Goal: Transaction & Acquisition: Purchase product/service

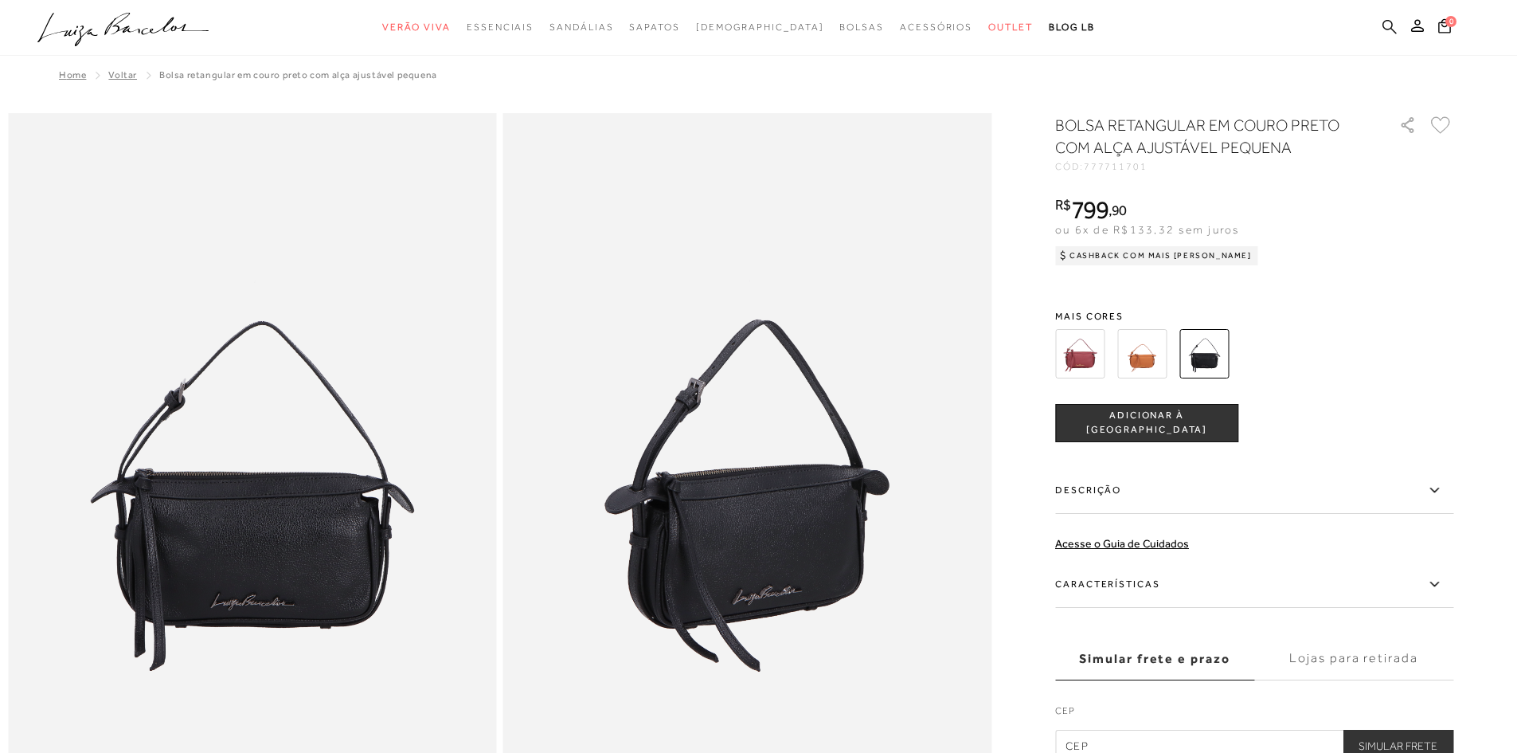
click at [1391, 20] on icon at bounding box center [1390, 26] width 14 height 14
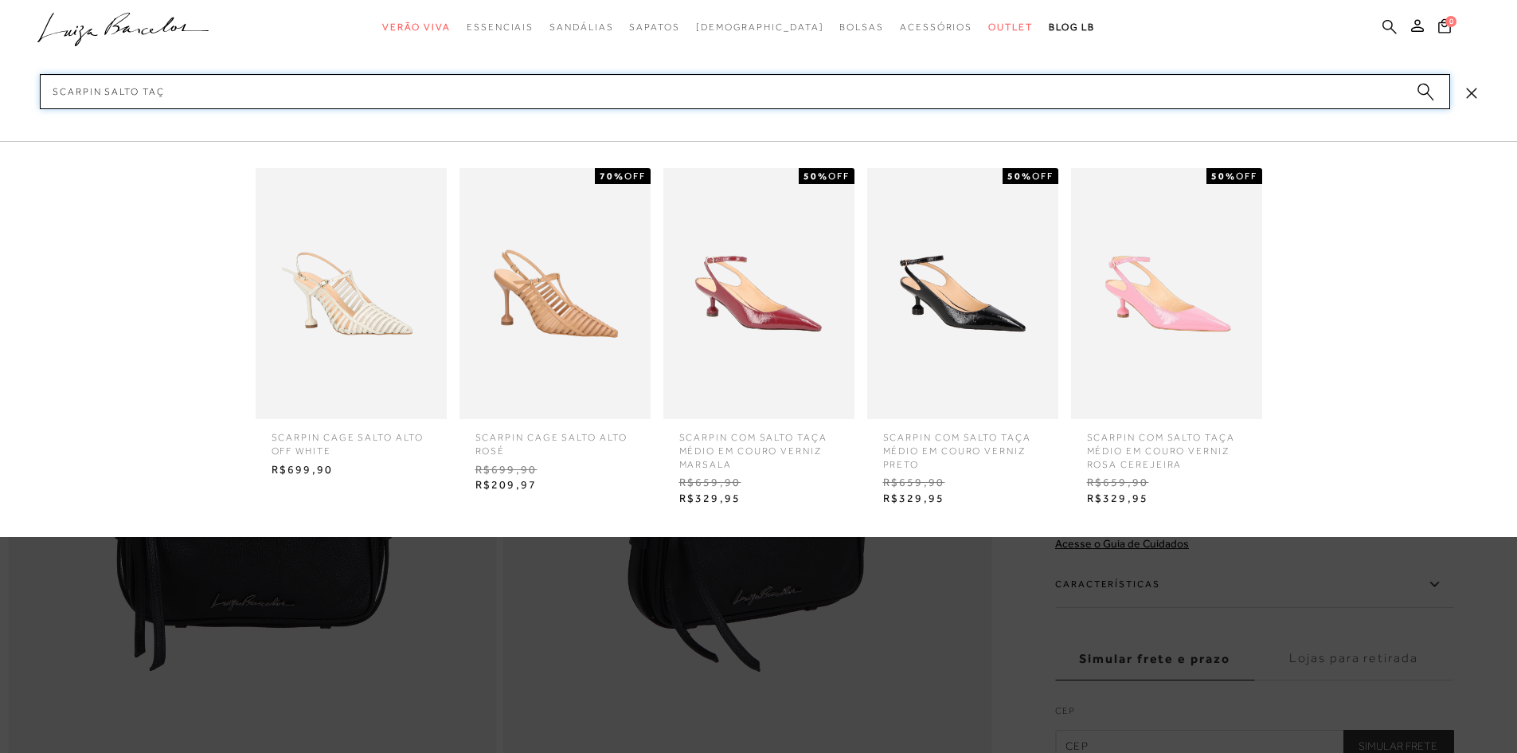
type input "scarpin salto taça"
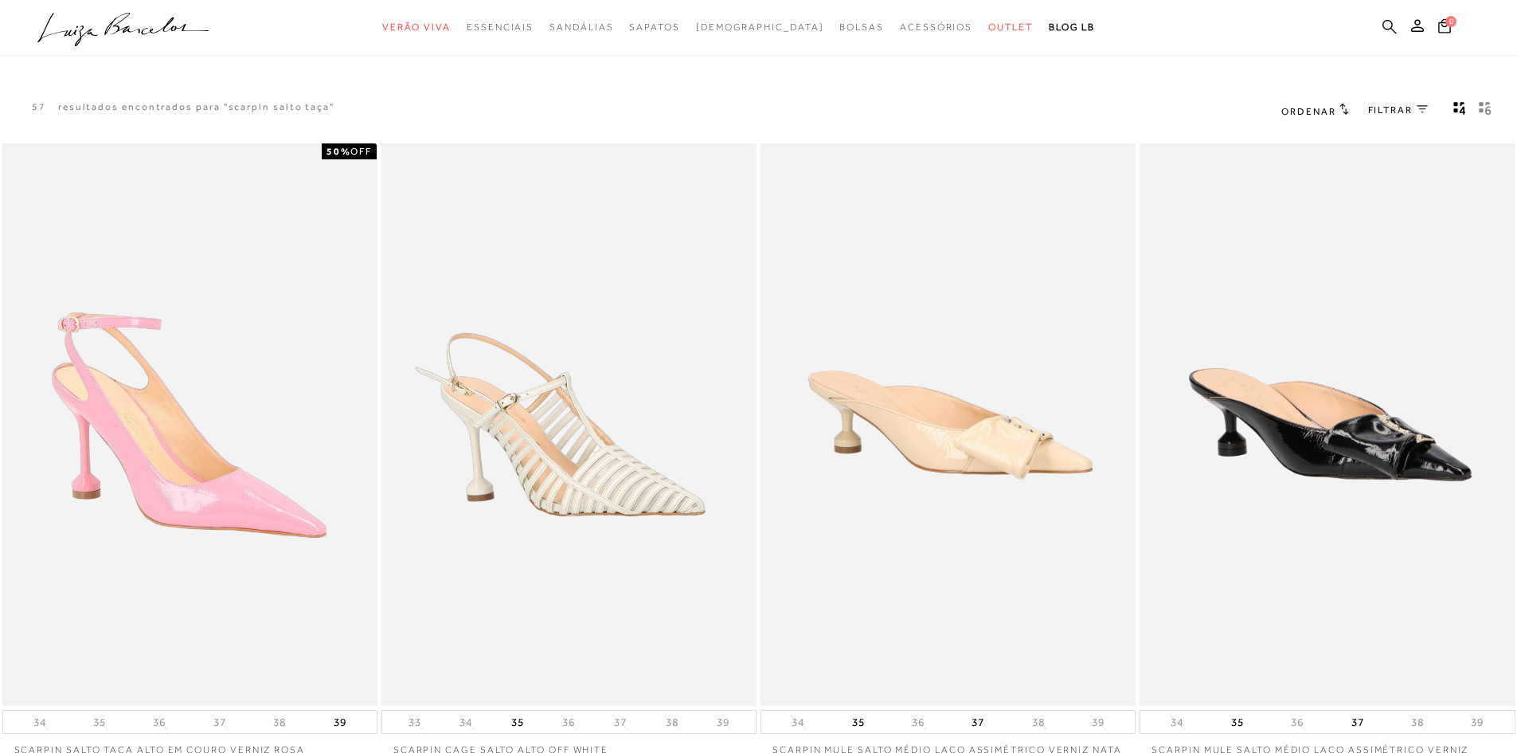
click at [1391, 18] on link at bounding box center [1390, 28] width 14 height 20
